Goal: Find specific page/section: Find specific page/section

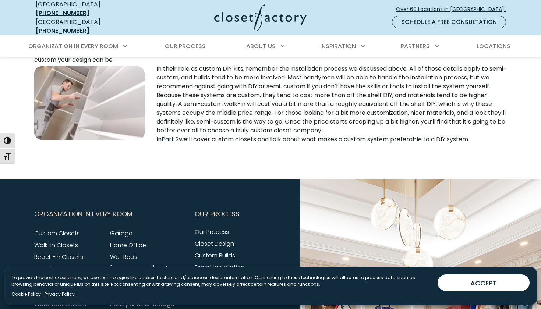
scroll to position [422, 0]
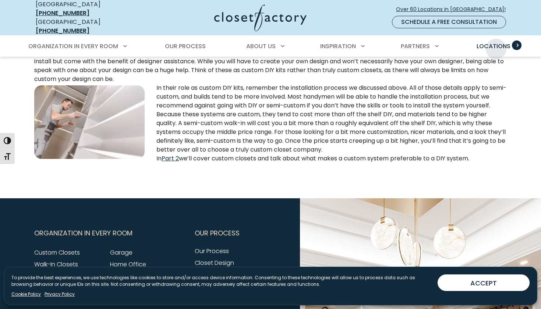
click at [496, 43] on span "Locations" at bounding box center [493, 46] width 34 height 8
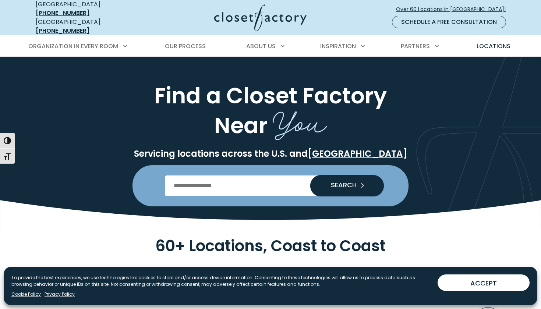
click at [254, 178] on input "Enter Postal Code" at bounding box center [270, 185] width 211 height 21
type input "*****"
click at [341, 185] on button "SEARCH" at bounding box center [347, 185] width 74 height 21
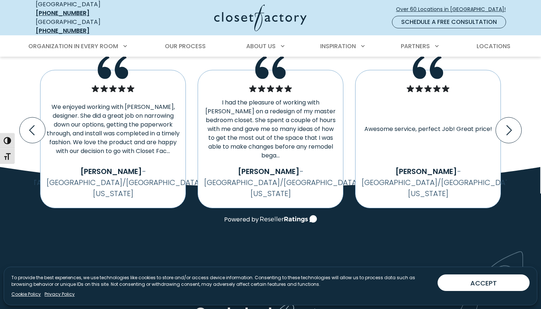
scroll to position [1269, 0]
